Goal: Transaction & Acquisition: Purchase product/service

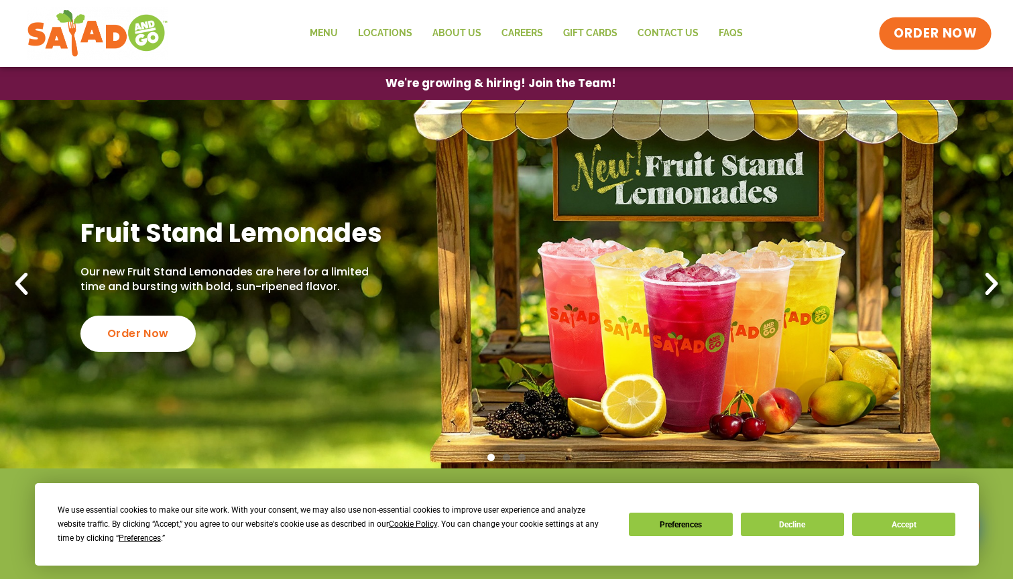
click at [921, 31] on span "ORDER NOW" at bounding box center [934, 33] width 83 height 17
click at [336, 33] on link "Menu" at bounding box center [324, 33] width 48 height 31
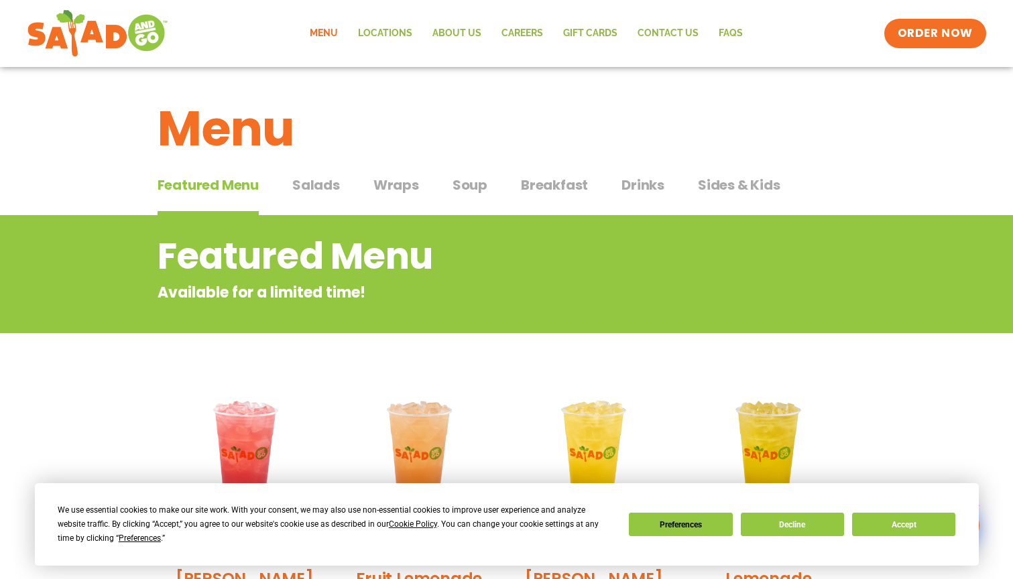
scroll to position [27, 0]
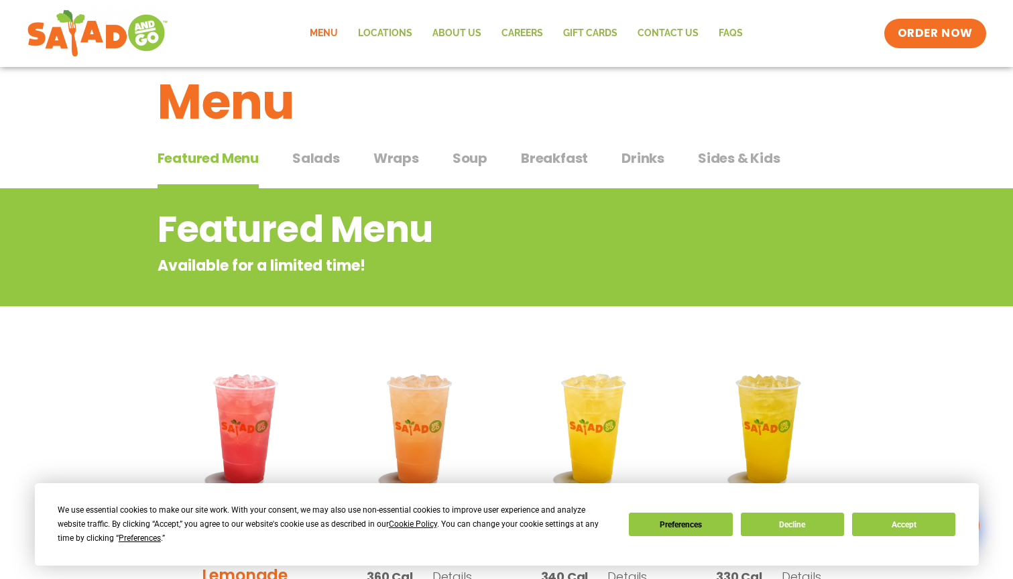
click at [310, 157] on span "Salads" at bounding box center [316, 158] width 48 height 20
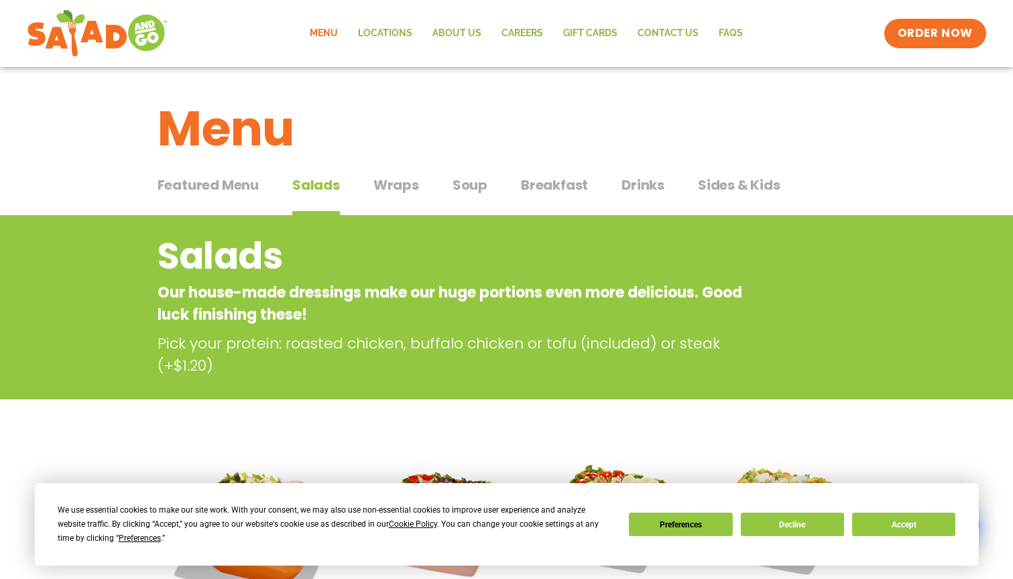
click at [643, 188] on span "Drinks" at bounding box center [642, 185] width 43 height 20
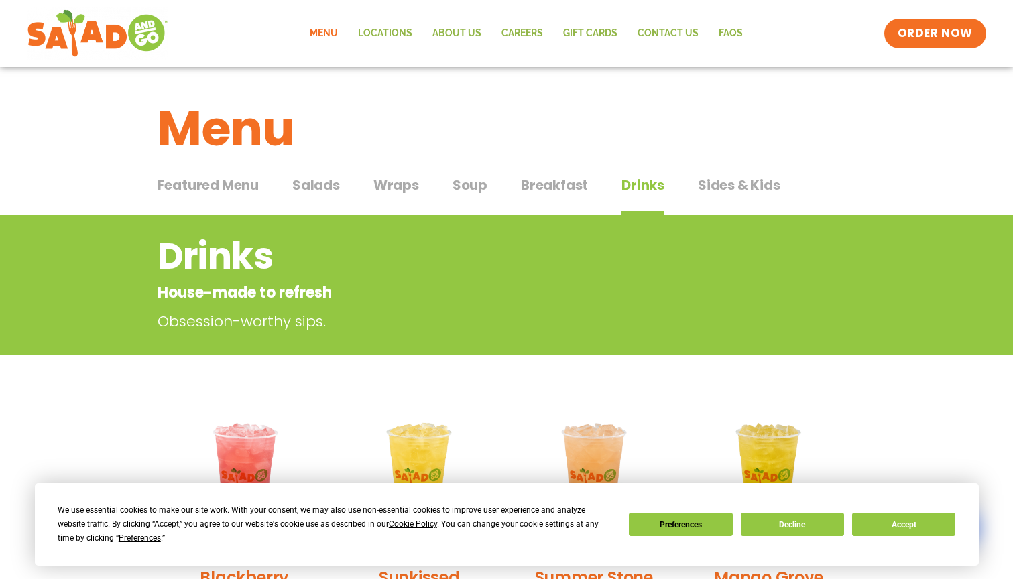
click at [384, 187] on span "Wraps" at bounding box center [396, 185] width 46 height 20
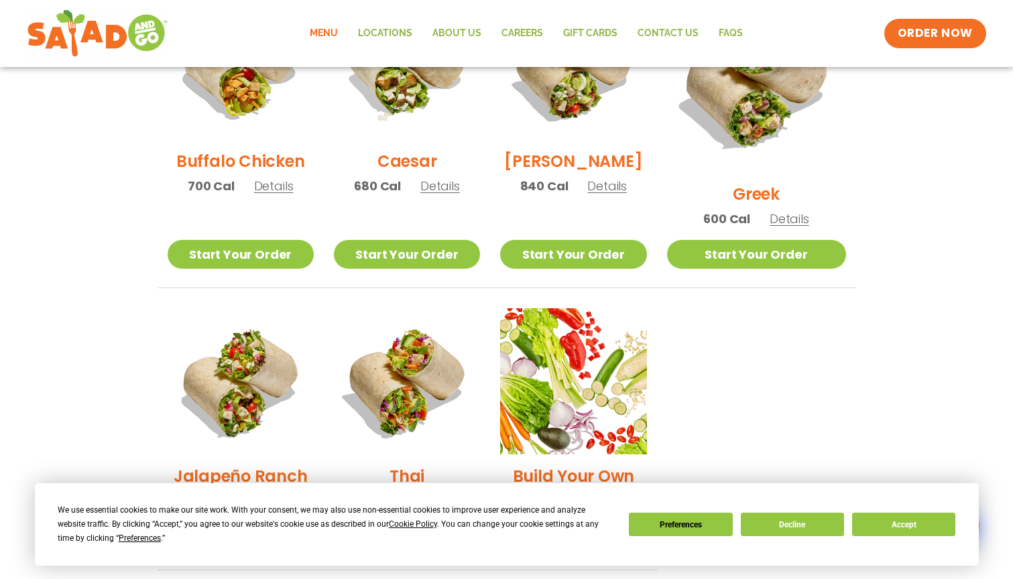
scroll to position [830, 0]
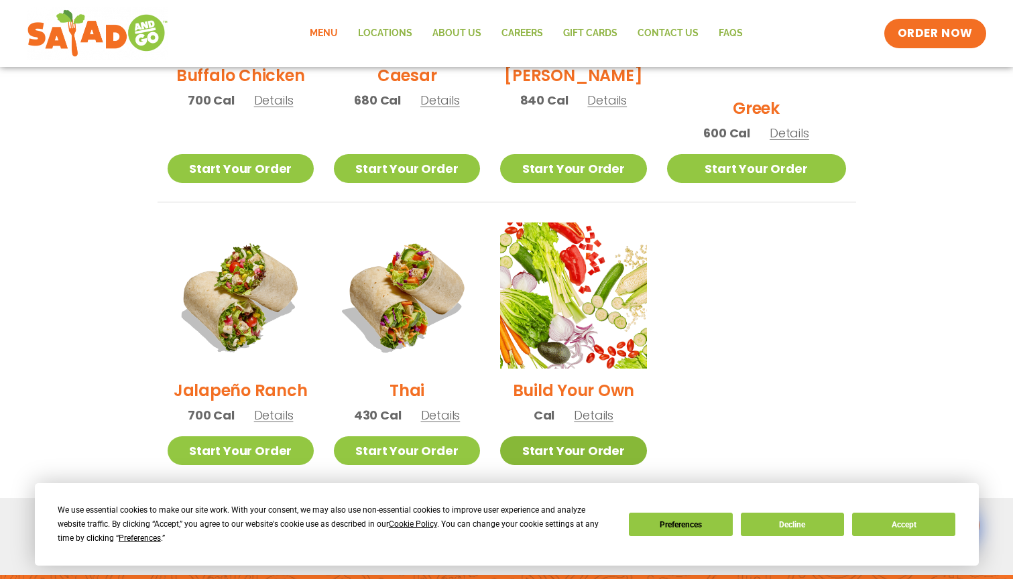
click at [575, 436] on link "Start Your Order" at bounding box center [573, 450] width 146 height 29
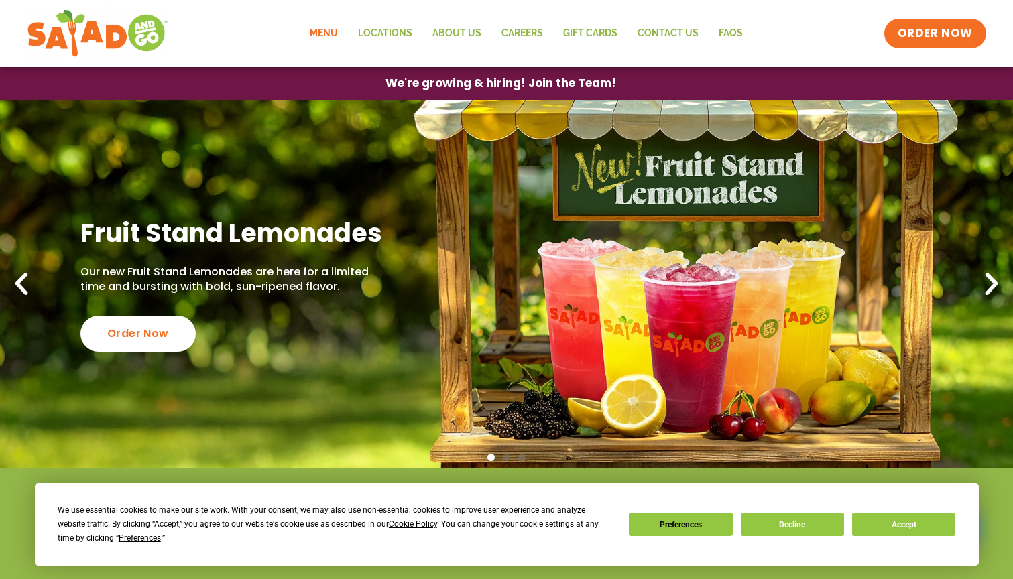
click at [330, 37] on link "Menu" at bounding box center [324, 33] width 48 height 31
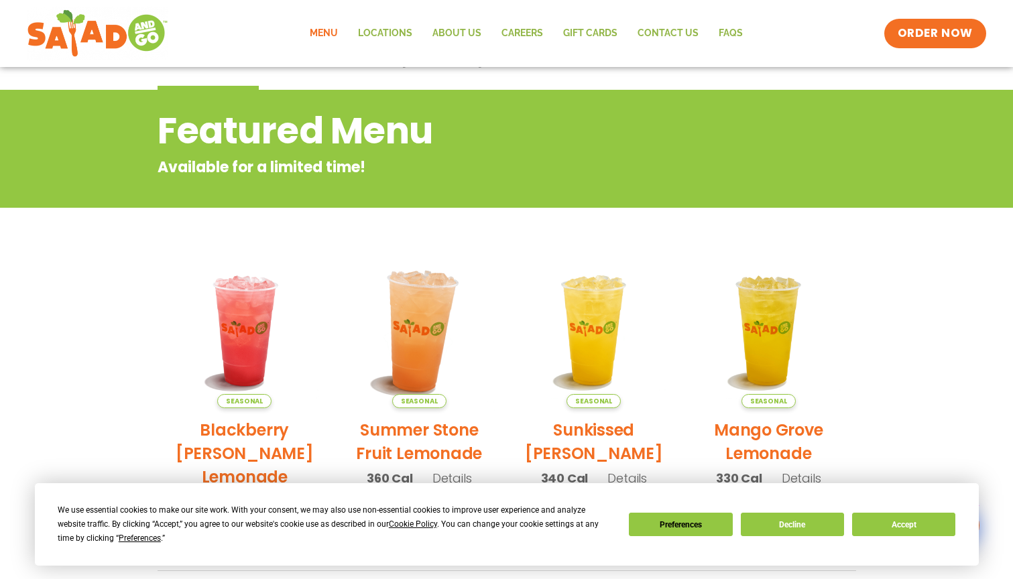
scroll to position [74, 0]
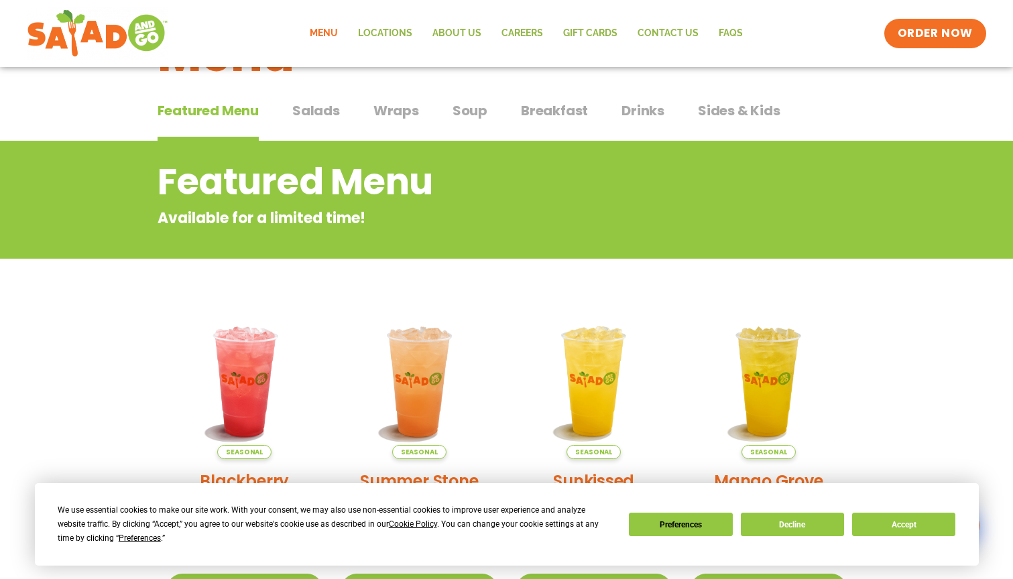
click at [316, 106] on span "Salads" at bounding box center [316, 111] width 48 height 20
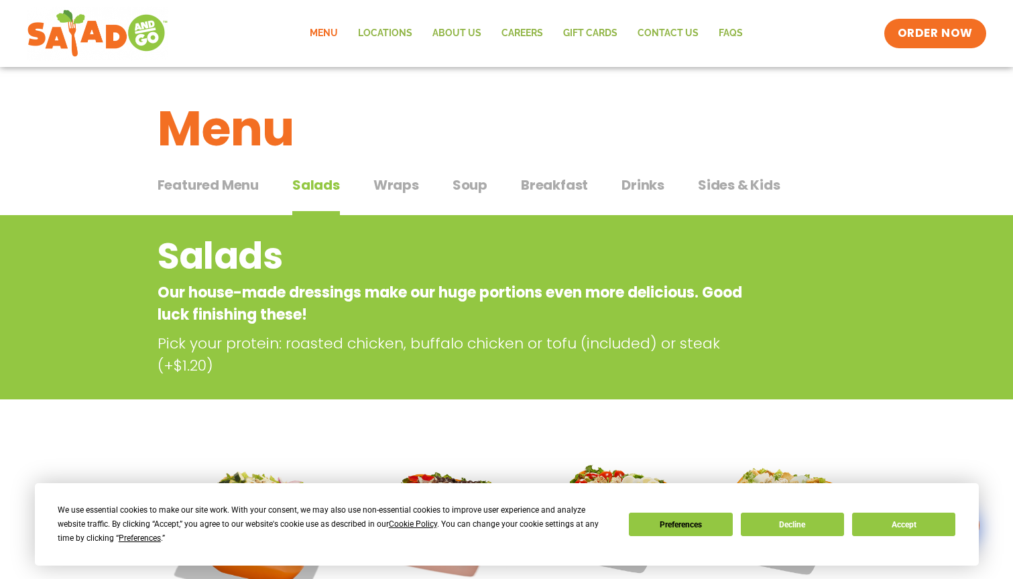
click at [320, 194] on span "Salads" at bounding box center [316, 185] width 48 height 20
click at [936, 27] on span "ORDER NOW" at bounding box center [934, 33] width 83 height 17
